Goal: Information Seeking & Learning: Learn about a topic

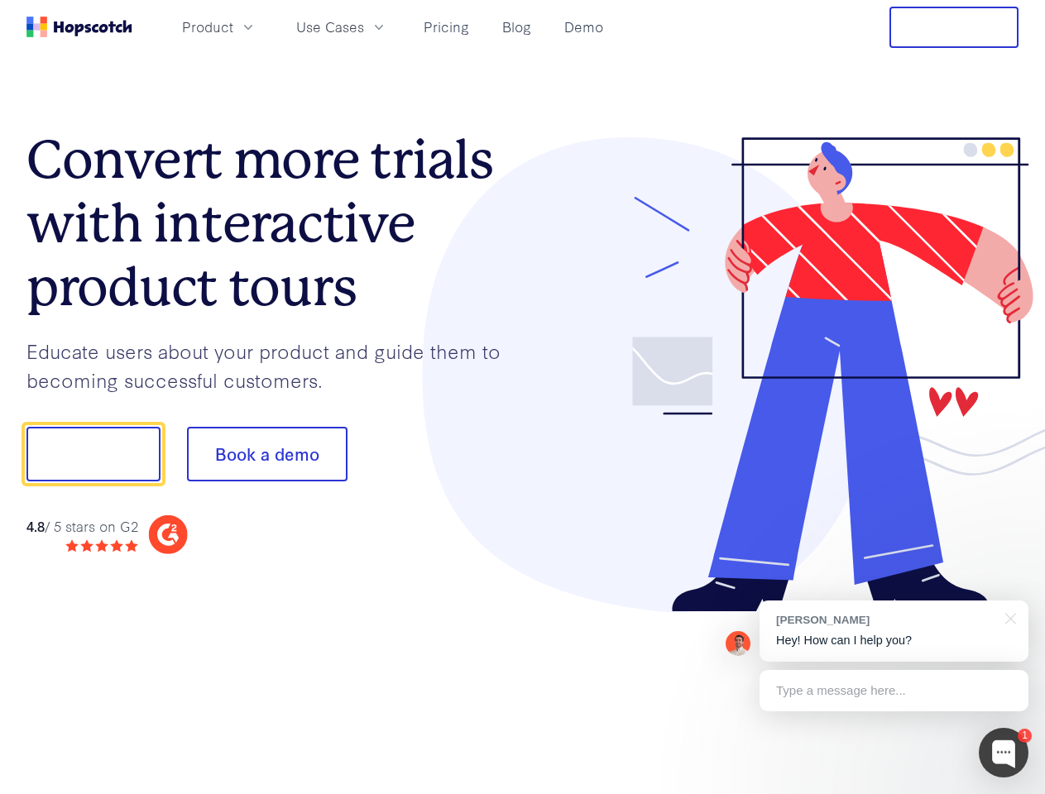
click at [523, 397] on div at bounding box center [771, 375] width 496 height 476
click at [233, 26] on span "Product" at bounding box center [207, 27] width 51 height 21
click at [364, 26] on span "Use Cases" at bounding box center [330, 27] width 68 height 21
click at [954, 27] on button "Free Trial" at bounding box center [953, 27] width 129 height 41
click at [93, 454] on button "Show me!" at bounding box center [93, 454] width 134 height 55
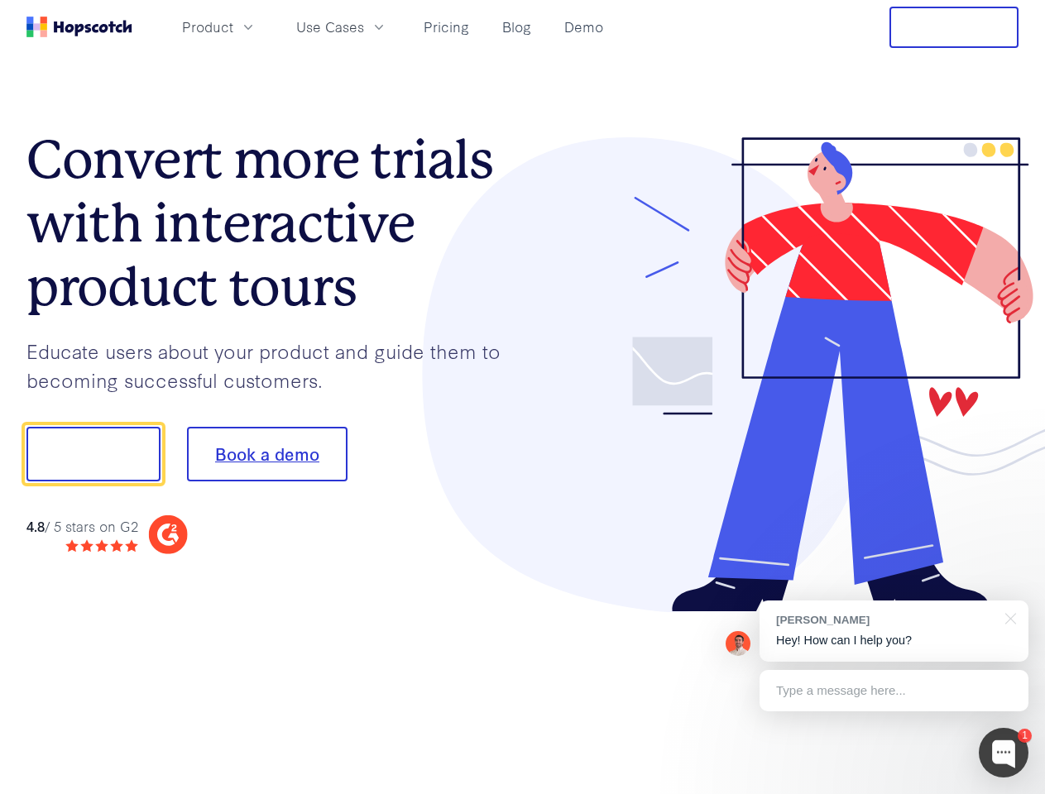
click at [266, 454] on button "Book a demo" at bounding box center [267, 454] width 160 height 55
click at [1003, 753] on div at bounding box center [1003, 753] width 50 height 50
click at [893, 631] on div "[PERSON_NAME] Hey! How can I help you?" at bounding box center [893, 630] width 269 height 61
click at [1007, 617] on div at bounding box center [873, 452] width 310 height 552
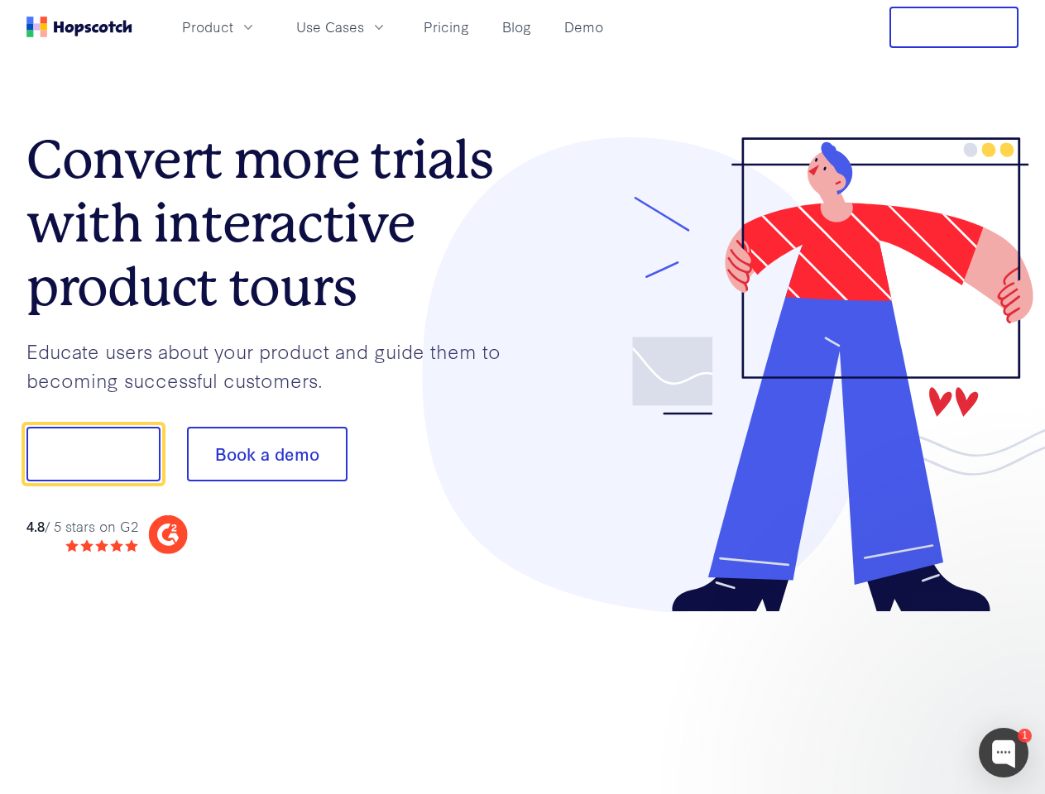
click at [893, 691] on div at bounding box center [873, 563] width 310 height 330
